Goal: Task Accomplishment & Management: Manage account settings

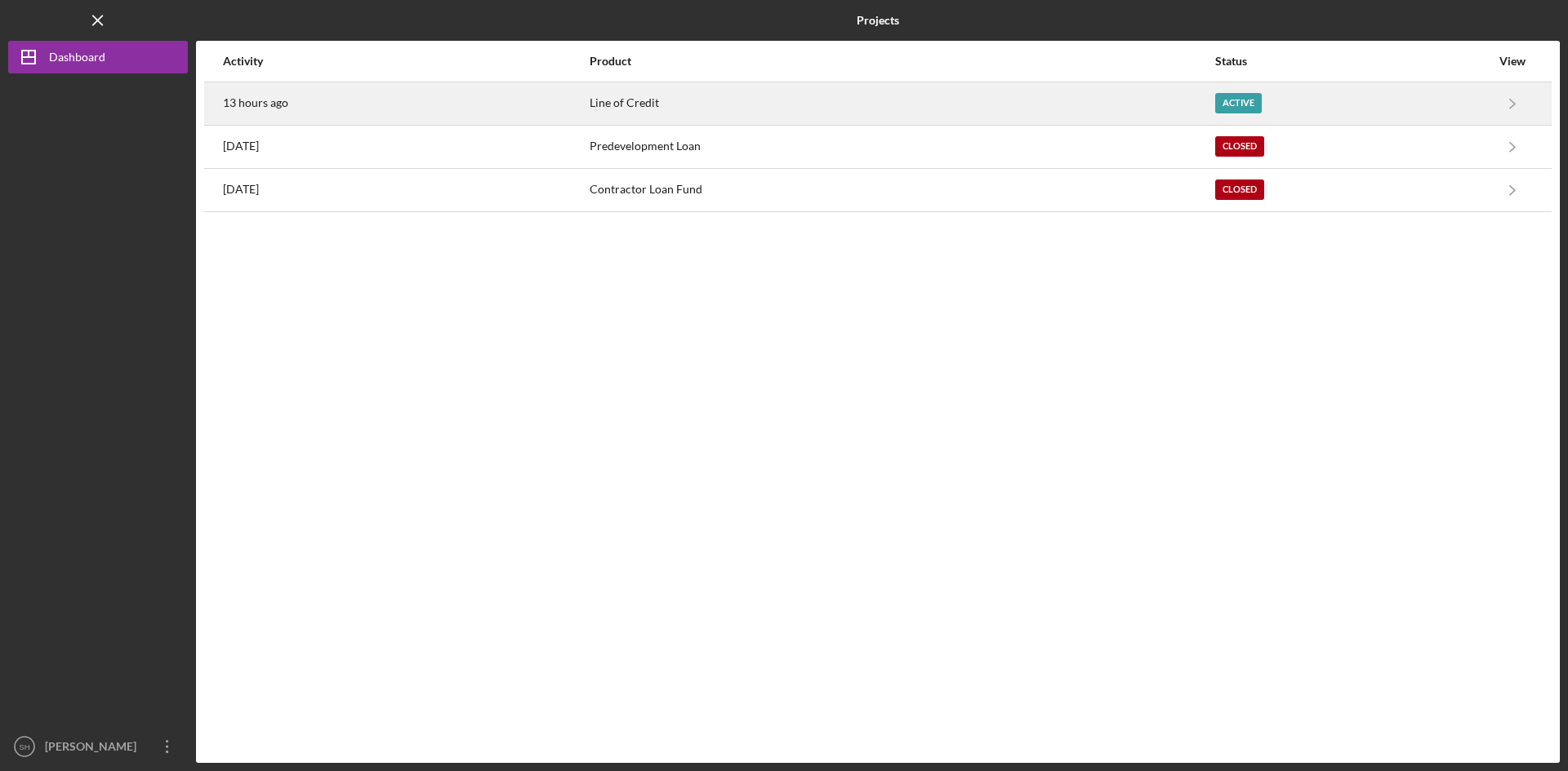
click at [1234, 99] on div "Active" at bounding box center [1238, 103] width 47 height 20
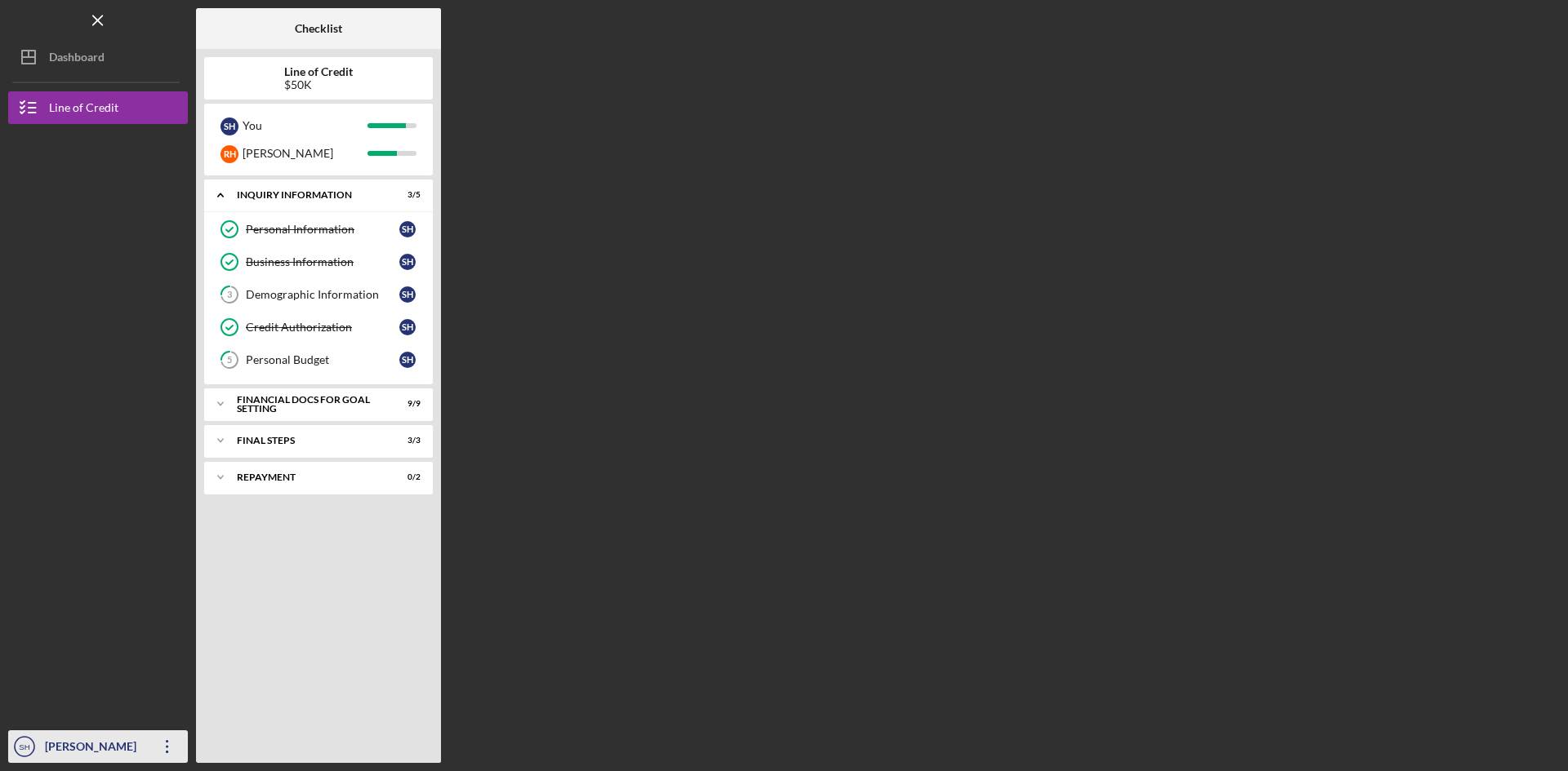
click at [98, 743] on div "[PERSON_NAME]" at bounding box center [94, 748] width 106 height 36
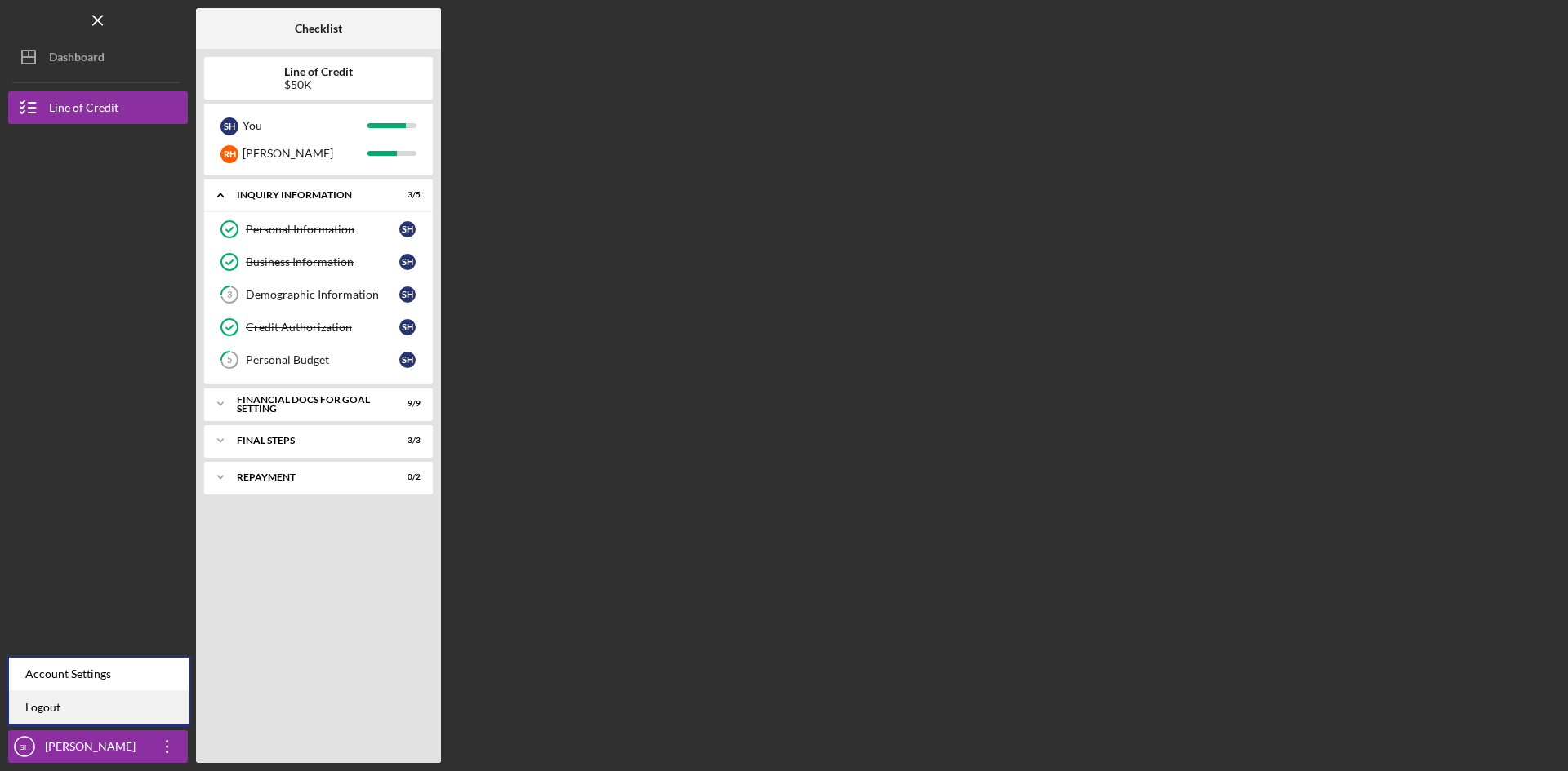
click at [47, 704] on link "Logout" at bounding box center [99, 708] width 180 height 34
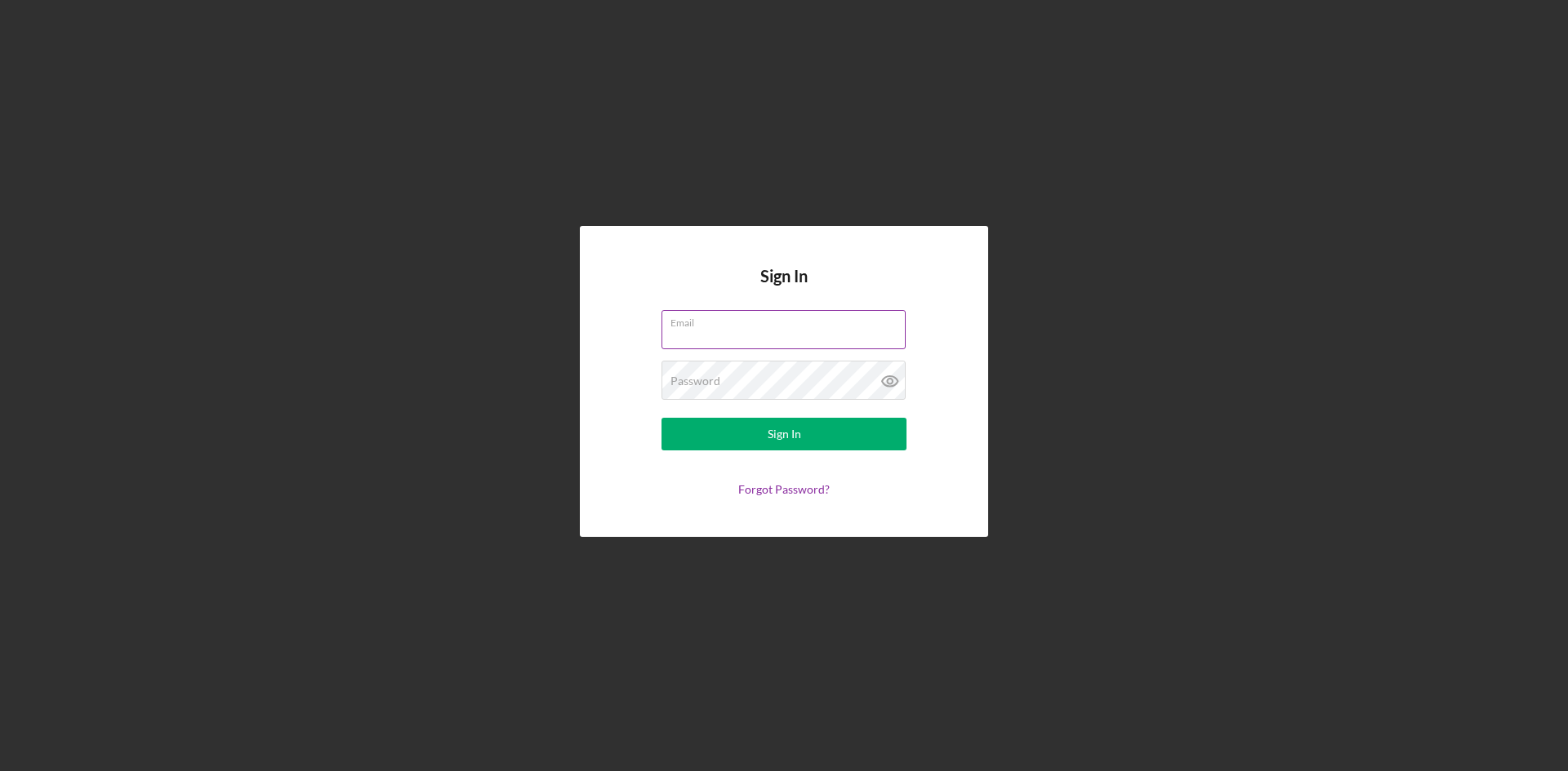
click at [725, 335] on input "Email" at bounding box center [784, 330] width 244 height 39
type input "[EMAIL_ADDRESS][DOMAIN_NAME]"
click at [798, 438] on div "Sign In" at bounding box center [784, 434] width 34 height 33
